Goal: Navigation & Orientation: Find specific page/section

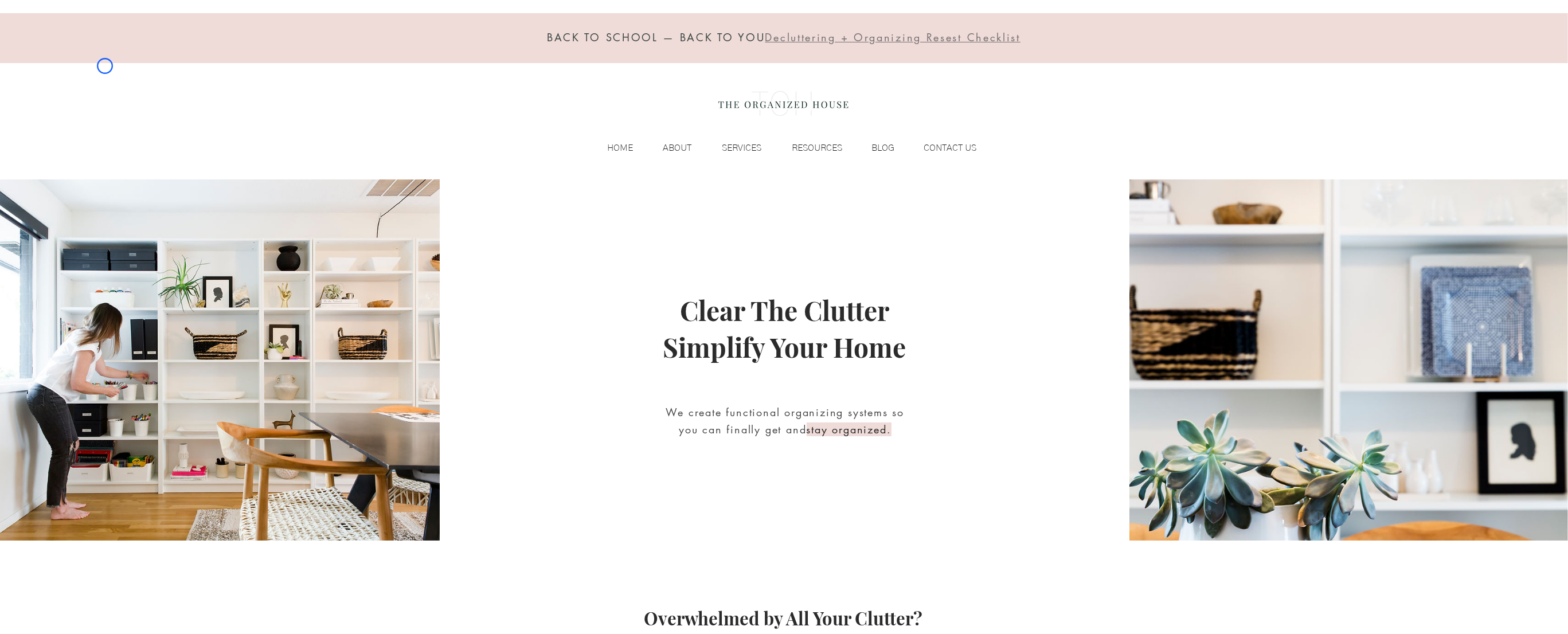
click at [105, 66] on div "BACK TO SCHOOL — BACK TO YOU Decluttering + Organizing Resest Checklist HOME AB…" at bounding box center [784, 90] width 1568 height 179
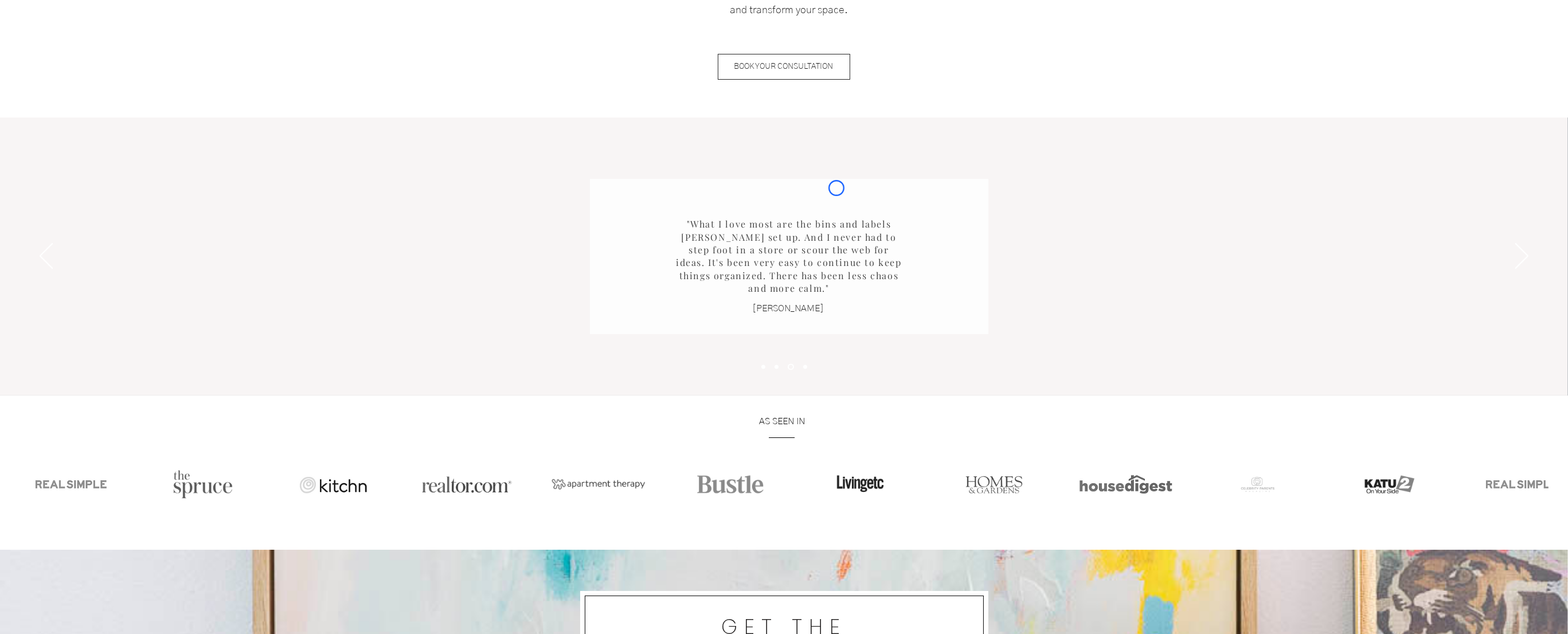
scroll to position [1439, 0]
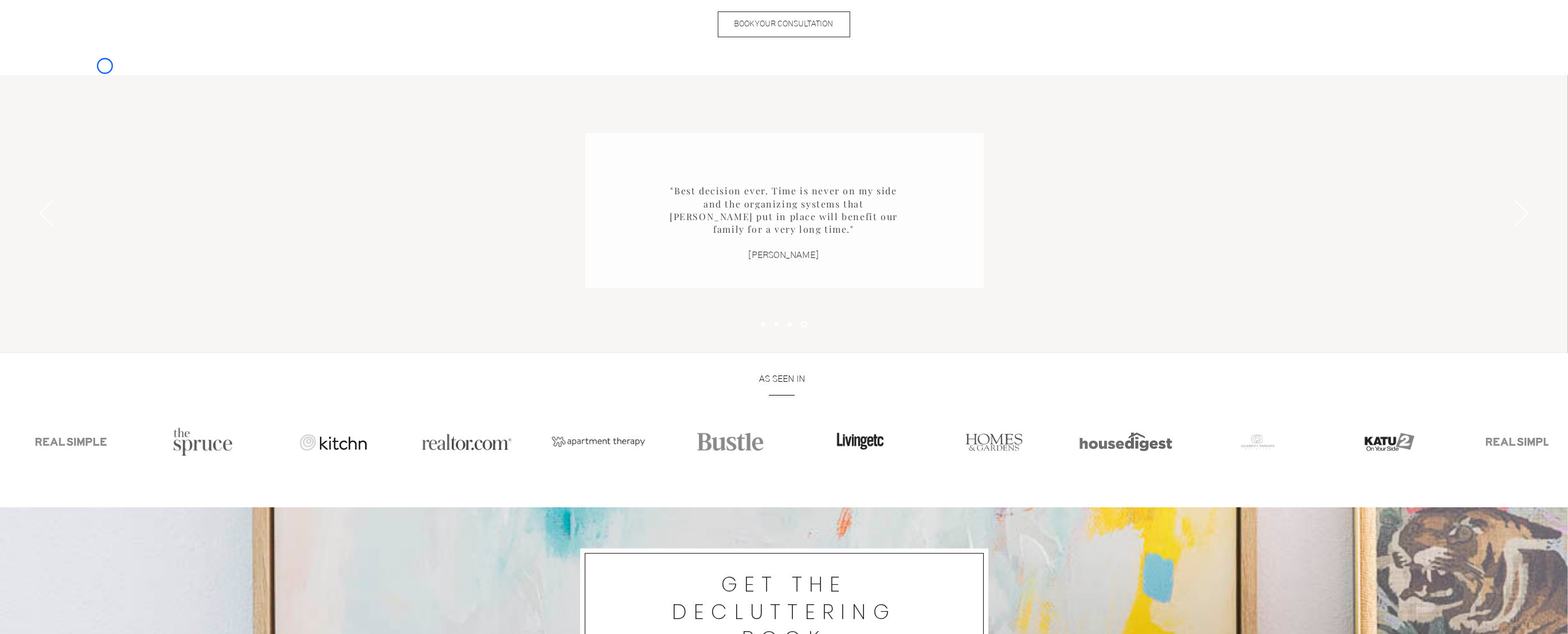
click at [83, 96] on div "Slideshow" at bounding box center [784, 214] width 1568 height 278
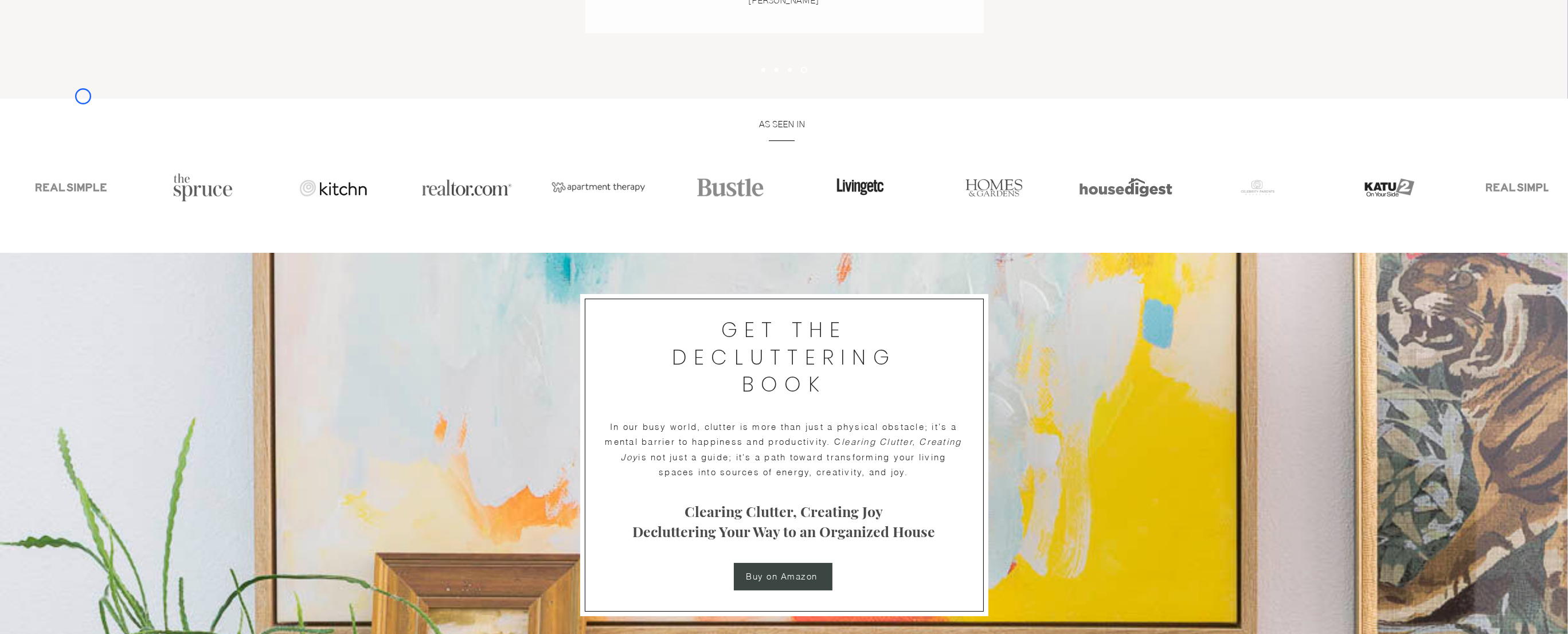
scroll to position [1737, 0]
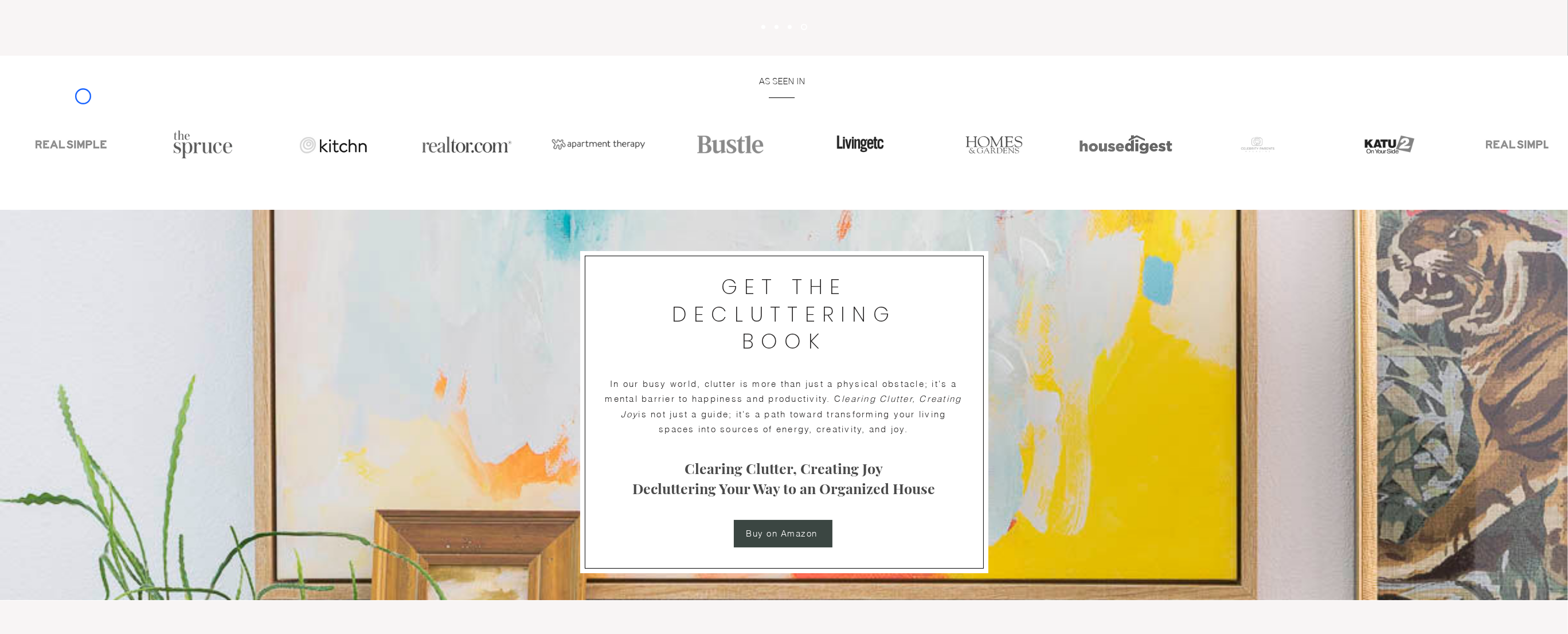
click at [83, 96] on div at bounding box center [784, 132] width 1568 height 154
click at [72, 80] on div at bounding box center [784, 132] width 1568 height 154
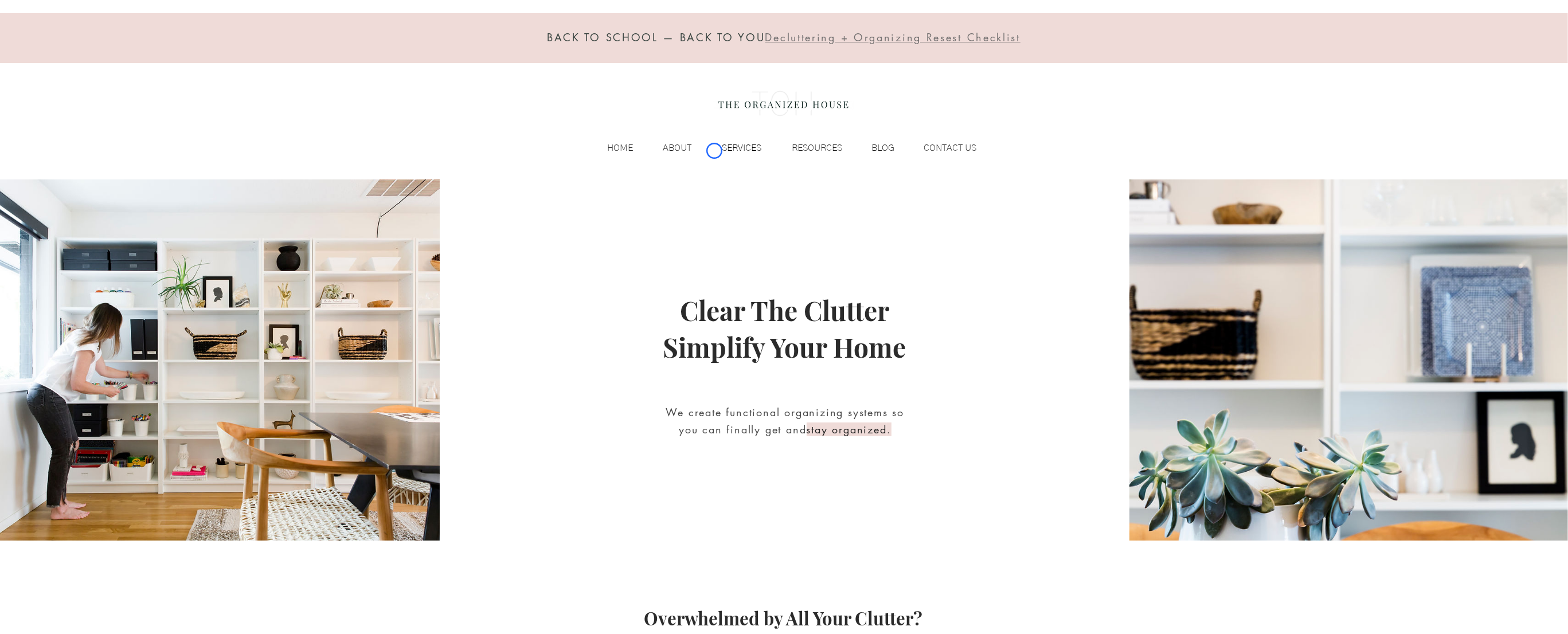
click at [714, 151] on div "SERVICES" at bounding box center [733, 148] width 70 height 17
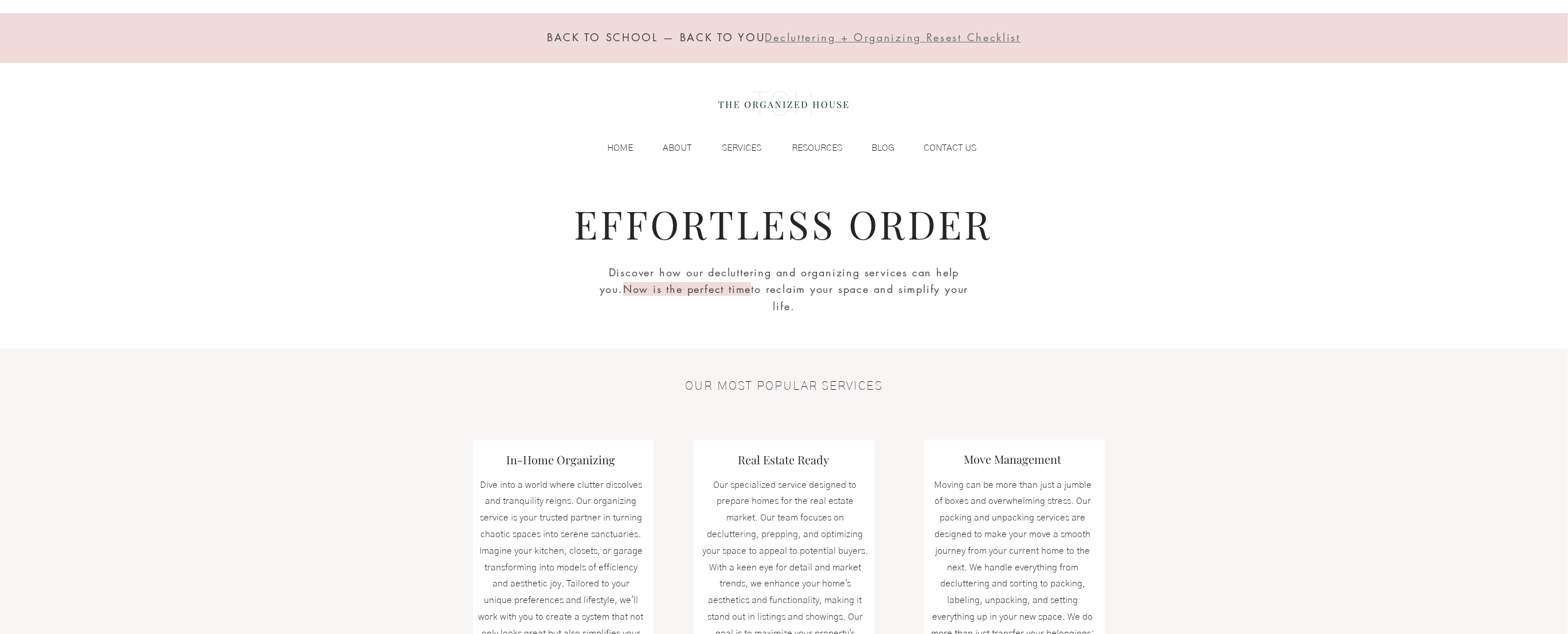
click at [108, 75] on div "BACK TO SCHOOL — BACK TO YOU Decluttering + Organizing Resest Checklist HOME AB…" at bounding box center [784, 90] width 1568 height 179
